Goal: Task Accomplishment & Management: Use online tool/utility

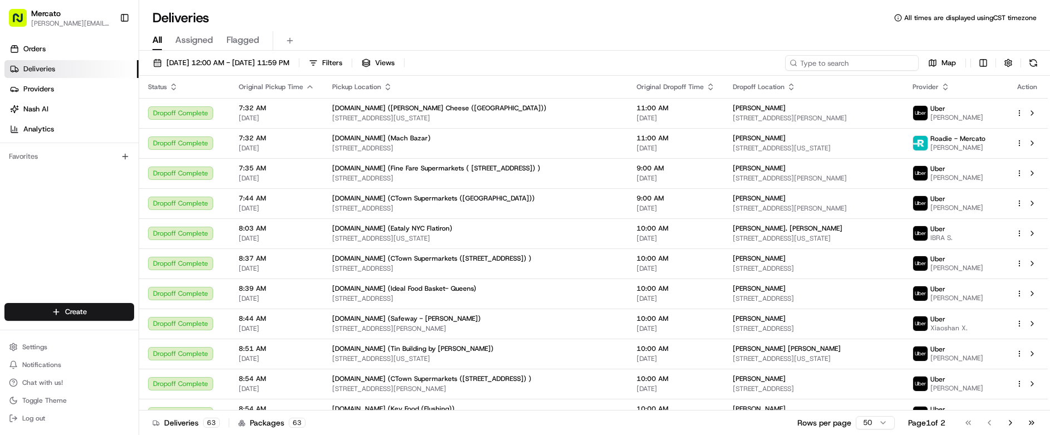
click at [876, 55] on input at bounding box center [852, 63] width 134 height 16
paste input "job_ayggdUbLNnHL3gCBopkuaX"
type input "job_ayggdUbLNnHL3gCBopkuaX"
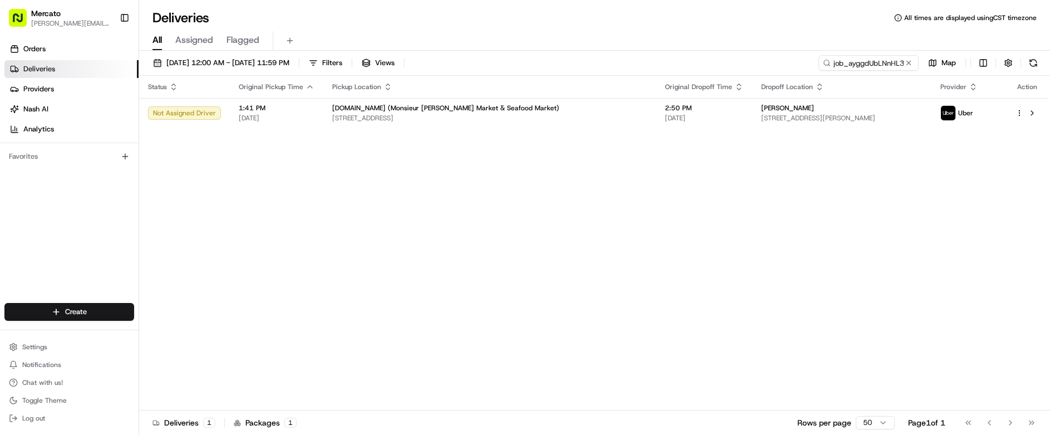
click at [493, 76] on th "Pickup Location" at bounding box center [489, 87] width 333 height 22
click at [501, 104] on div "Mercato.com (Monsieur Marcel Gourmet Market & Seafood Market)" at bounding box center [489, 108] width 315 height 9
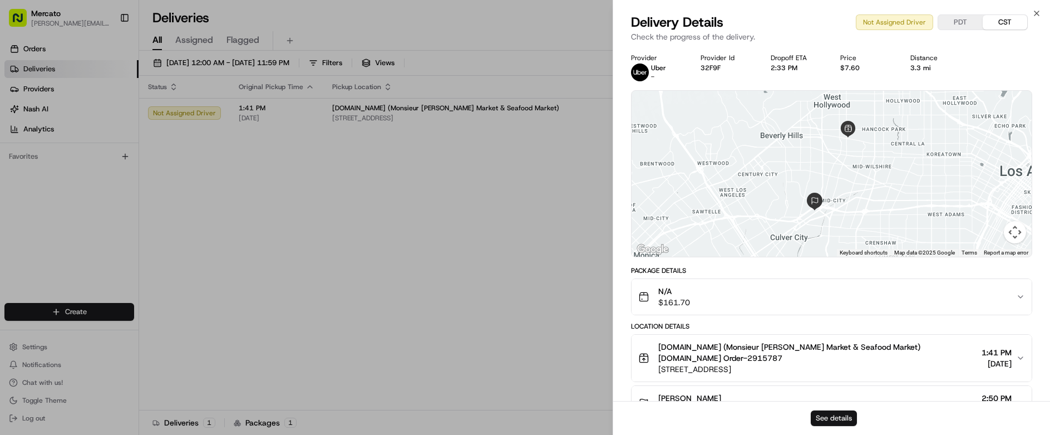
click at [837, 426] on button "See details" at bounding box center [834, 418] width 46 height 16
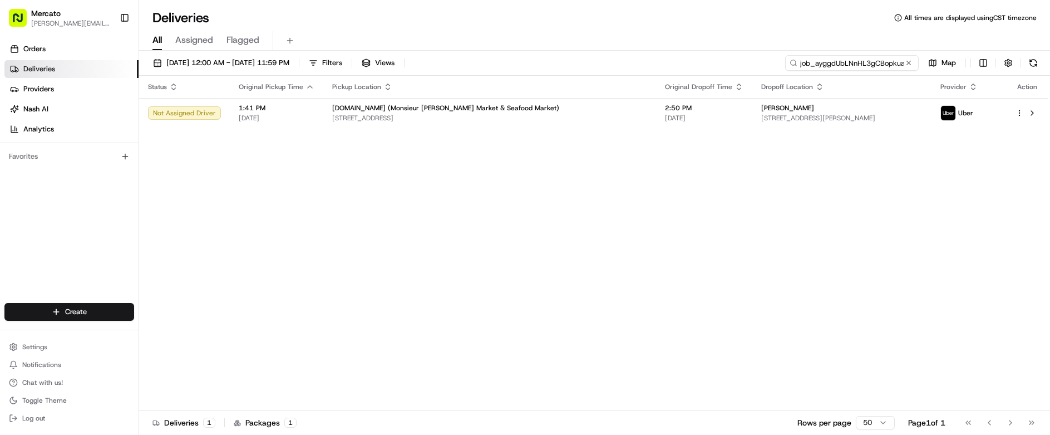
click at [891, 55] on input "job_ayggdUbLNnHL3gCBopkuaX" at bounding box center [852, 63] width 134 height 16
paste input "job_9XLx8gLD58EkWx2GkjuwQe"
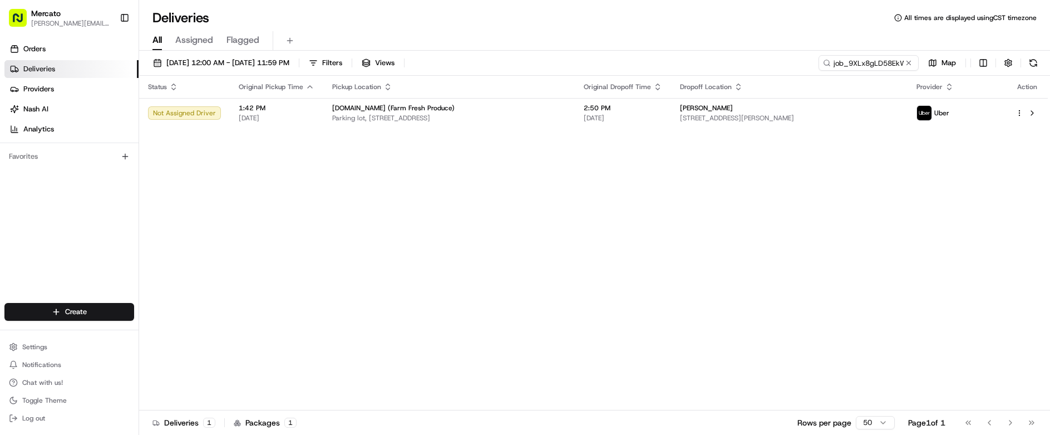
click at [589, 98] on td "2:50 PM 08/20/2025" at bounding box center [623, 113] width 96 height 30
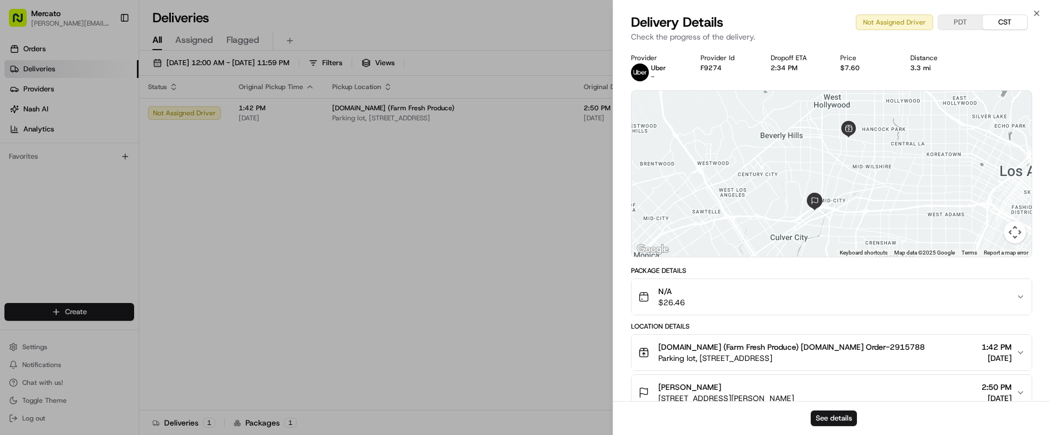
click at [832, 415] on div "See details" at bounding box center [831, 418] width 437 height 34
click at [829, 421] on button "See details" at bounding box center [834, 418] width 46 height 16
click at [1041, 12] on icon "button" at bounding box center [1037, 13] width 9 height 9
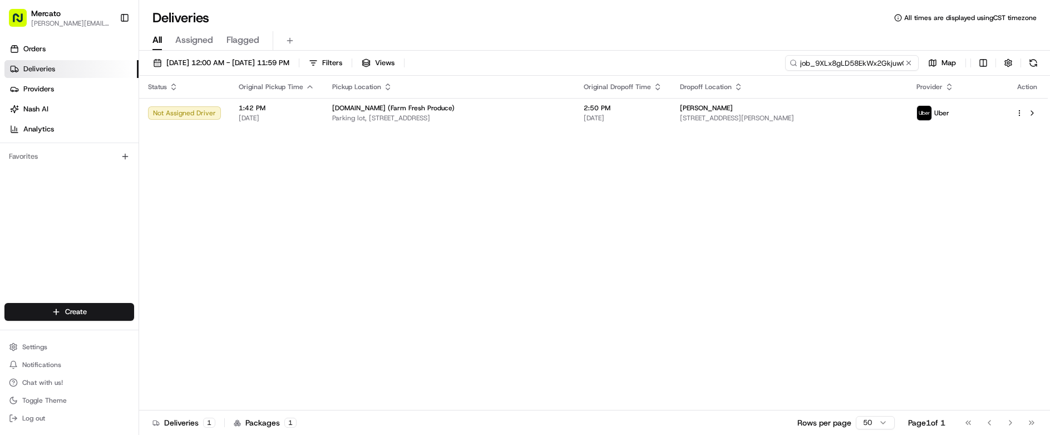
click at [903, 55] on input "job_9XLx8gLD58EkWx2GkjuwQe" at bounding box center [852, 63] width 134 height 16
paste input "a7u2nedabh6hekcgzoW6J7"
type input "job_a7u2nedabh6hekcgzoW6J7"
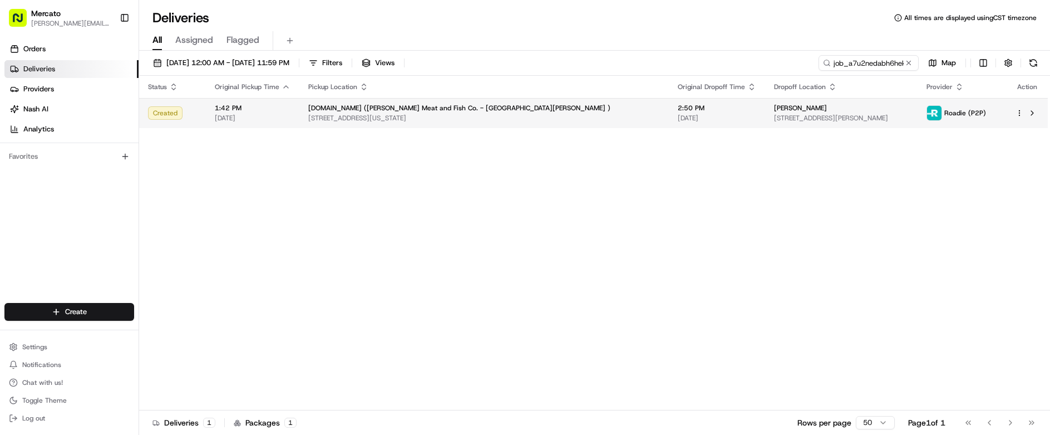
click at [669, 102] on td "2:50 PM 08/20/2025" at bounding box center [717, 113] width 96 height 30
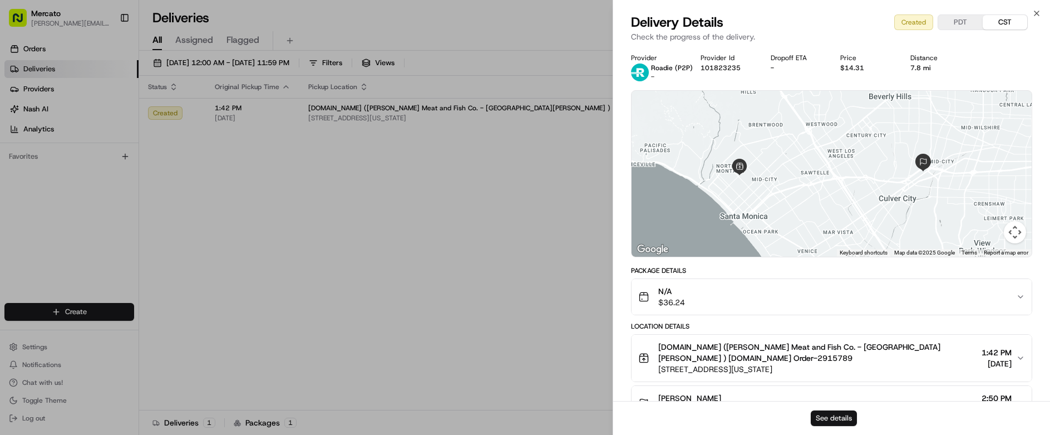
click at [828, 422] on button "See details" at bounding box center [834, 418] width 46 height 16
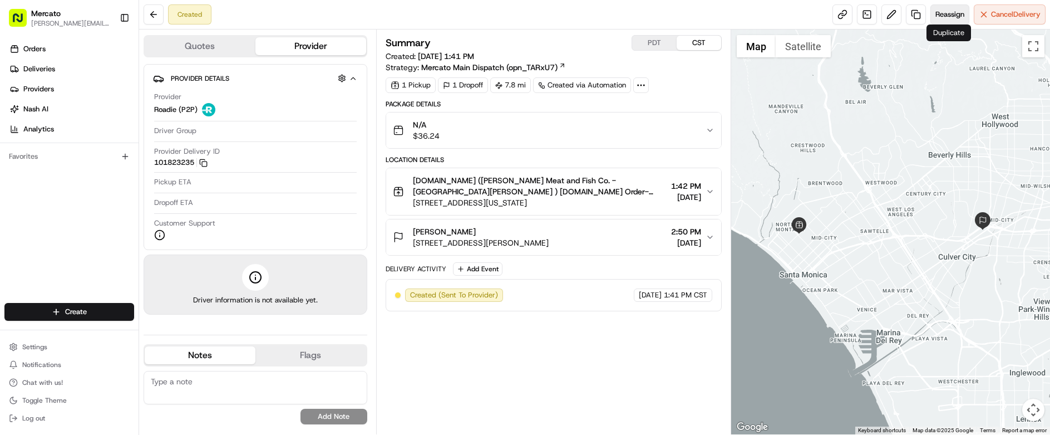
click at [961, 16] on span "Reassign" at bounding box center [950, 14] width 29 height 10
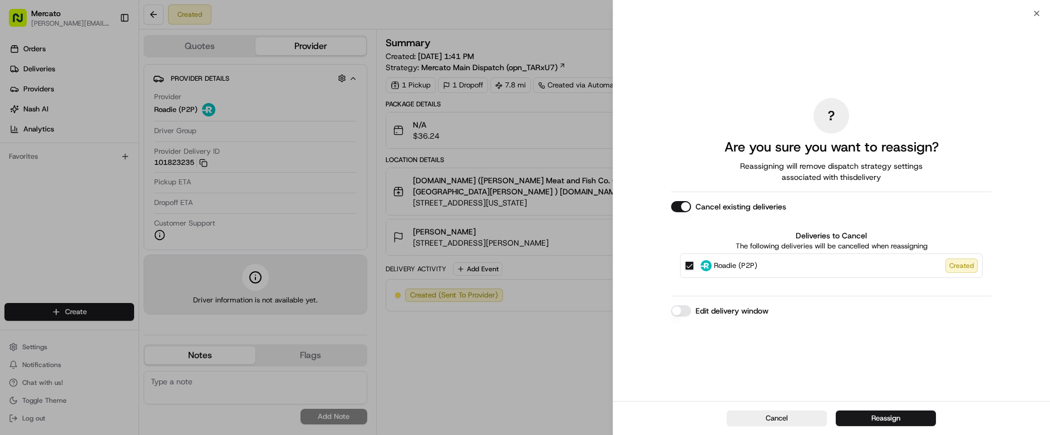
click at [862, 409] on div "Cancel Reassign" at bounding box center [831, 418] width 437 height 34
click at [868, 422] on button "Reassign" at bounding box center [886, 418] width 100 height 16
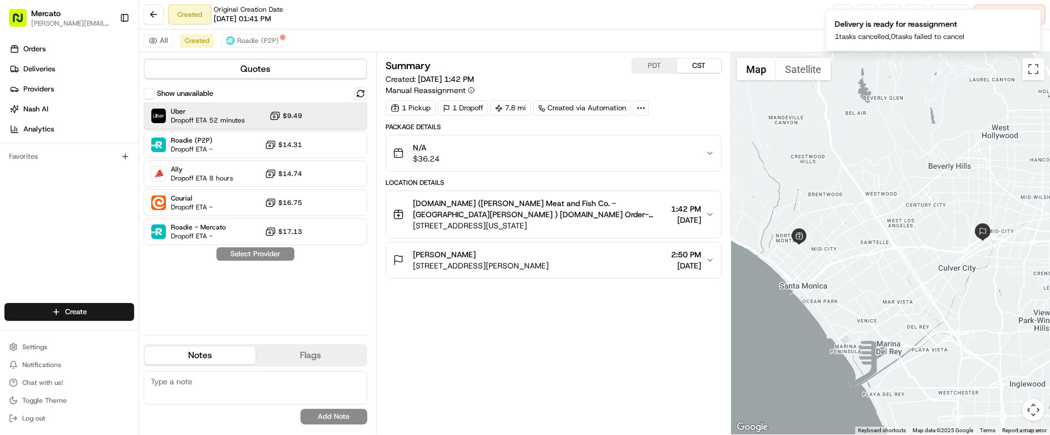
click at [245, 102] on div "Uber Dropoff ETA 52 minutes $9.49" at bounding box center [256, 115] width 224 height 27
click at [242, 247] on button "Assign Provider" at bounding box center [255, 253] width 79 height 13
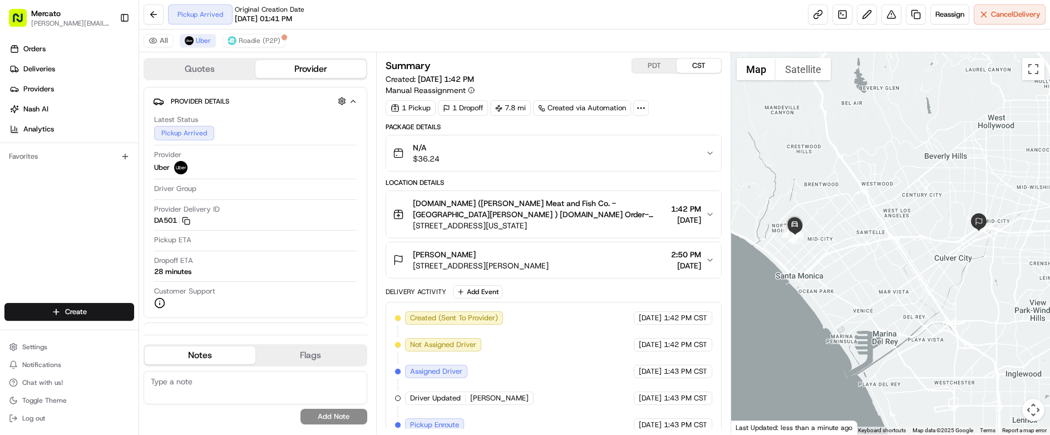
drag, startPoint x: 924, startPoint y: 227, endPoint x: 921, endPoint y: 215, distance: 12.2
click at [921, 215] on div at bounding box center [890, 243] width 319 height 382
click at [239, 36] on span "Roadie (P2P)" at bounding box center [260, 40] width 42 height 9
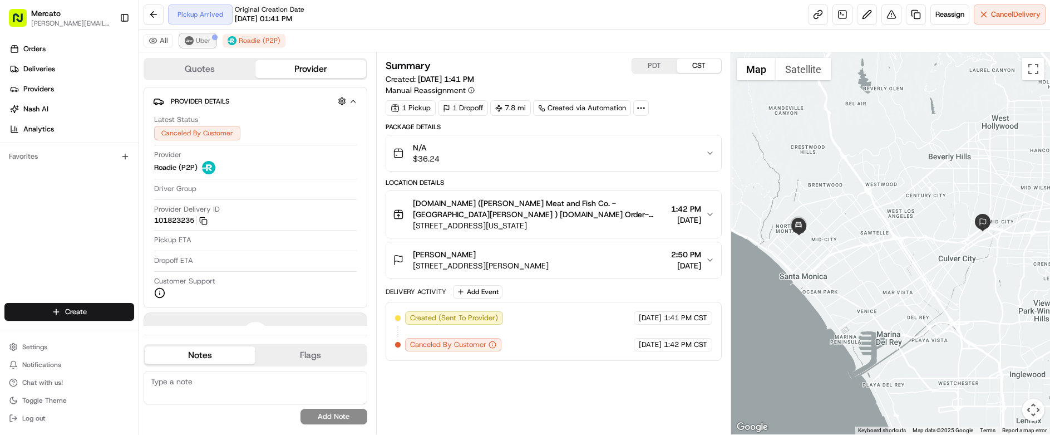
click at [185, 36] on img at bounding box center [189, 40] width 9 height 9
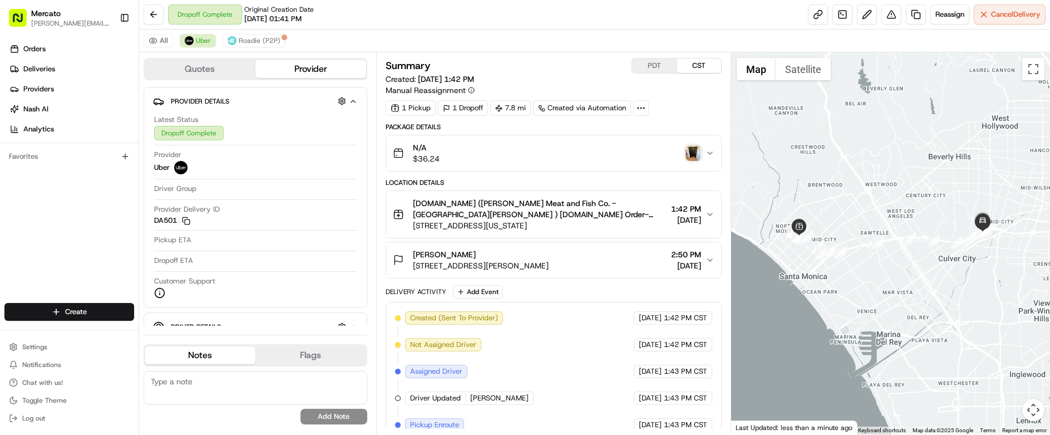
click at [688, 145] on img "button" at bounding box center [694, 153] width 16 height 16
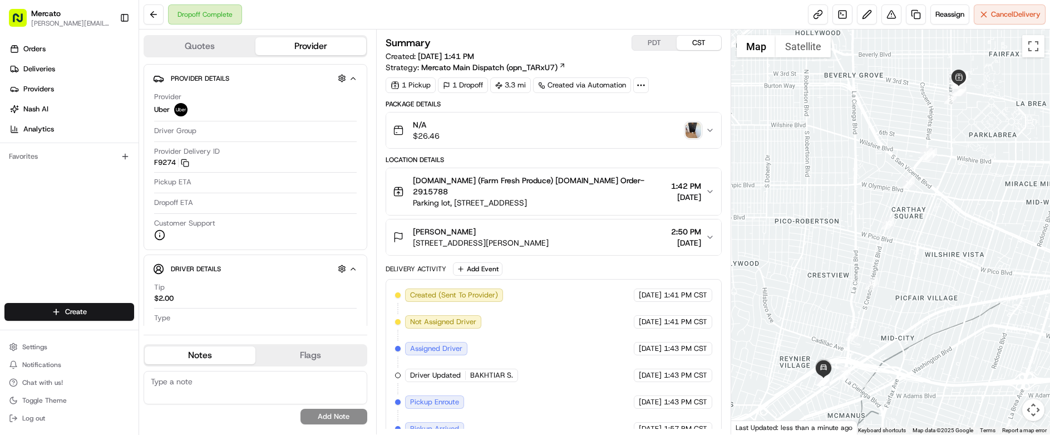
click at [688, 122] on img "button" at bounding box center [694, 130] width 16 height 16
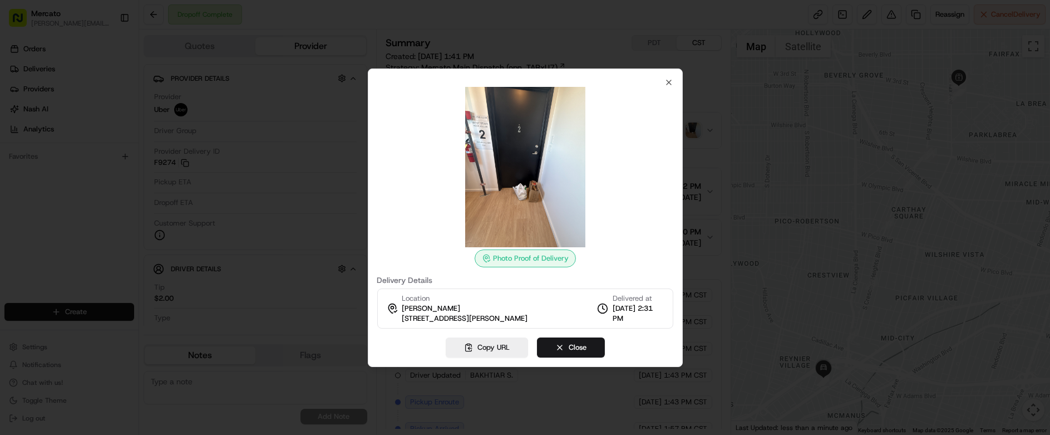
drag, startPoint x: 529, startPoint y: 189, endPoint x: 544, endPoint y: 178, distance: 19.5
click at [529, 189] on img at bounding box center [525, 167] width 160 height 160
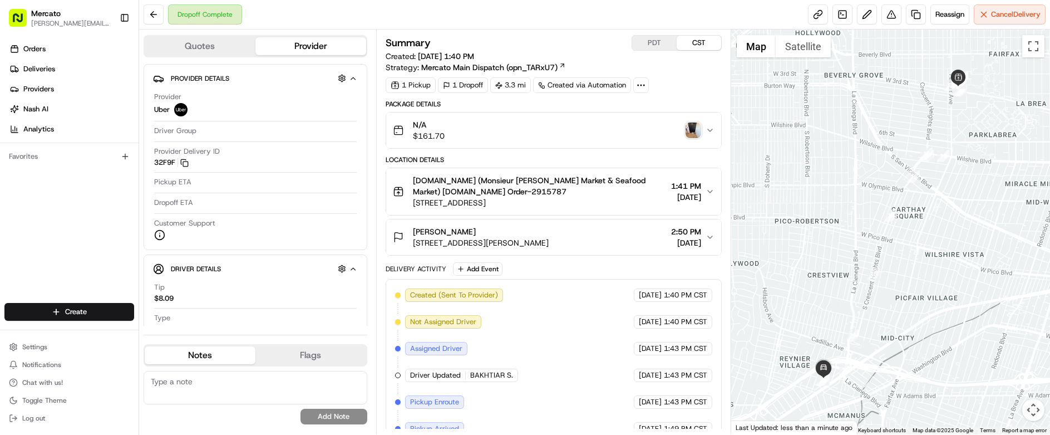
click at [692, 122] on img "button" at bounding box center [694, 130] width 16 height 16
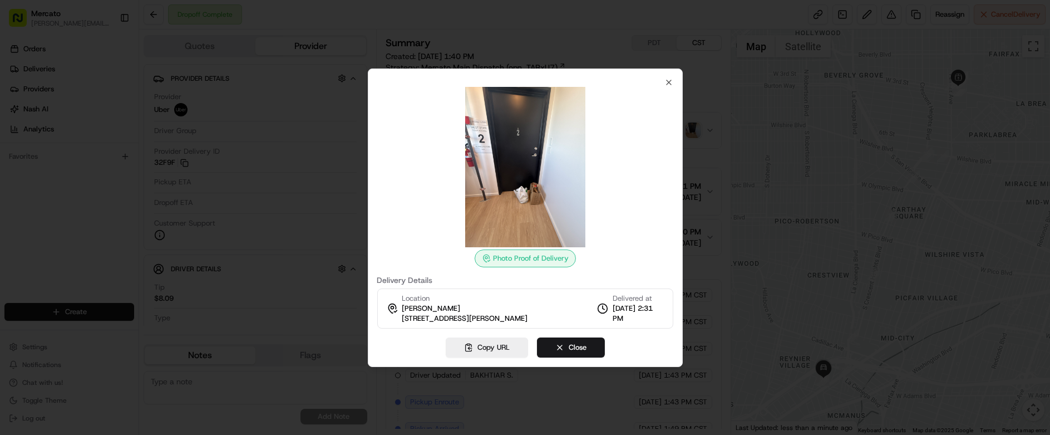
click at [521, 53] on div at bounding box center [525, 217] width 1050 height 435
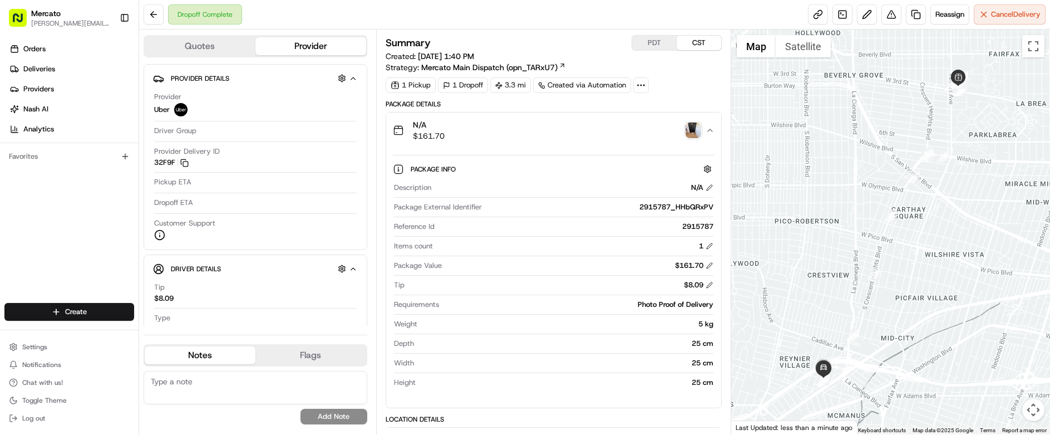
click at [686, 122] on img "button" at bounding box center [694, 130] width 16 height 16
